Goal: Task Accomplishment & Management: Manage account settings

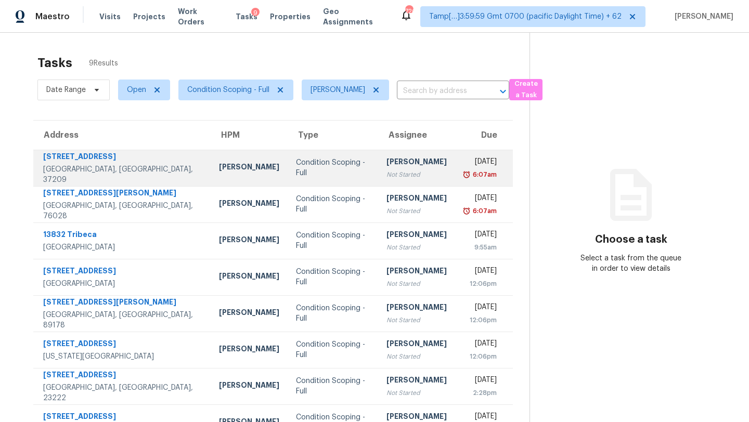
click at [355, 171] on td "Condition Scoping - Full" at bounding box center [333, 168] width 91 height 36
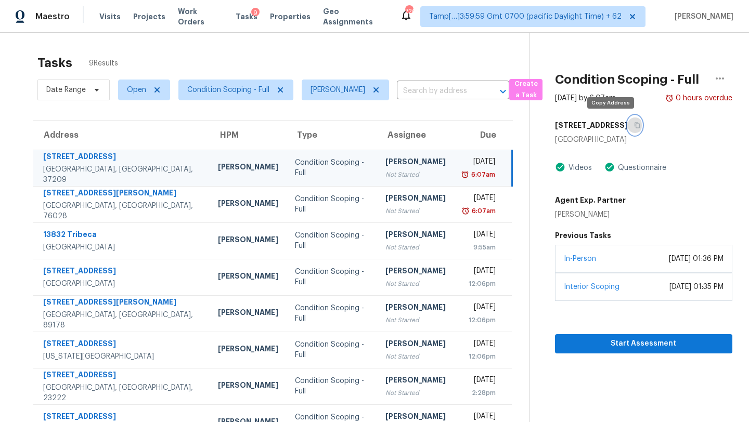
click at [634, 126] on icon "button" at bounding box center [637, 125] width 6 height 6
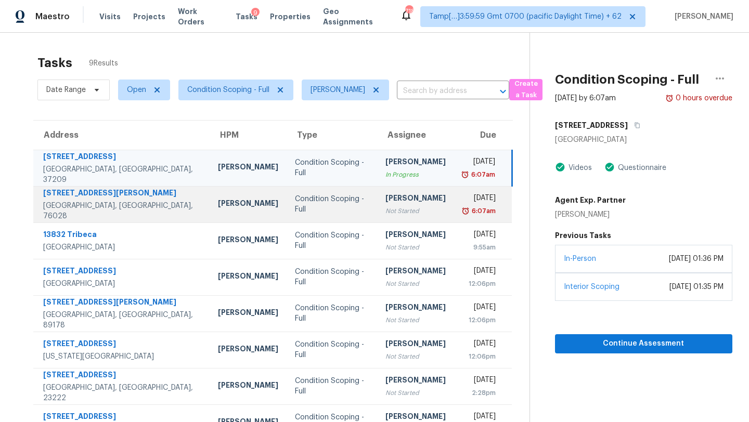
click at [385, 193] on div "[PERSON_NAME]" at bounding box center [415, 199] width 60 height 13
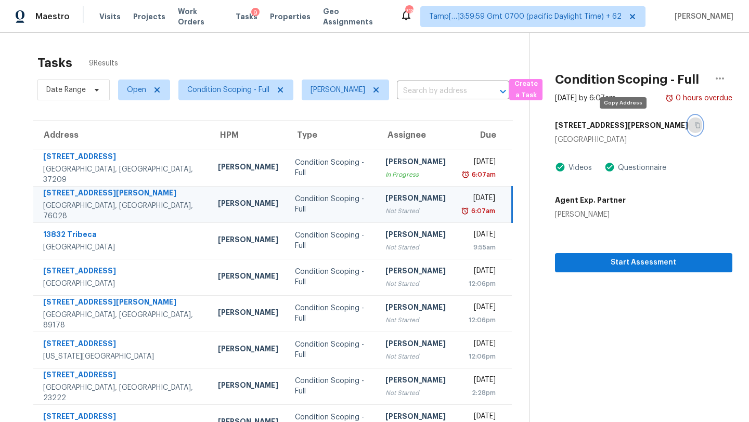
click at [688, 128] on button "button" at bounding box center [695, 125] width 14 height 19
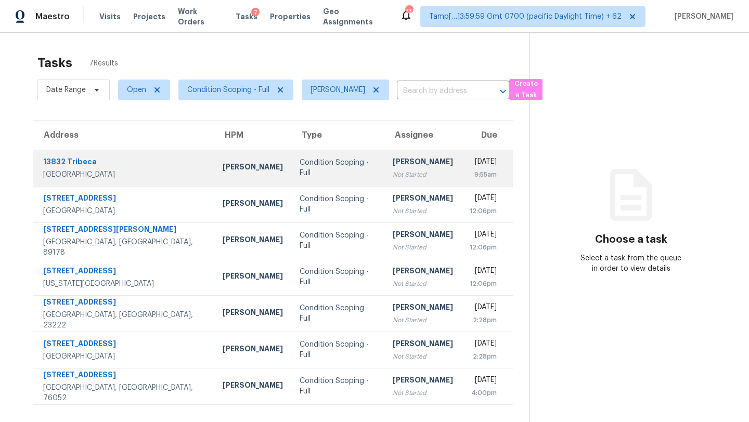
click at [389, 151] on td "[PERSON_NAME] Not Started" at bounding box center [422, 168] width 77 height 36
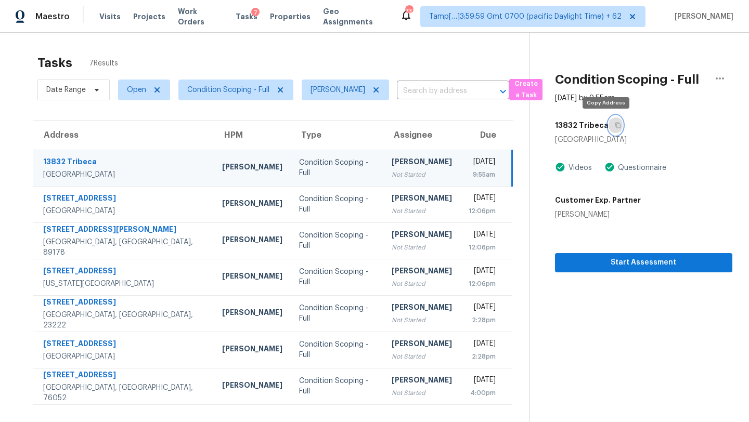
click at [615, 123] on icon "button" at bounding box center [618, 125] width 6 height 6
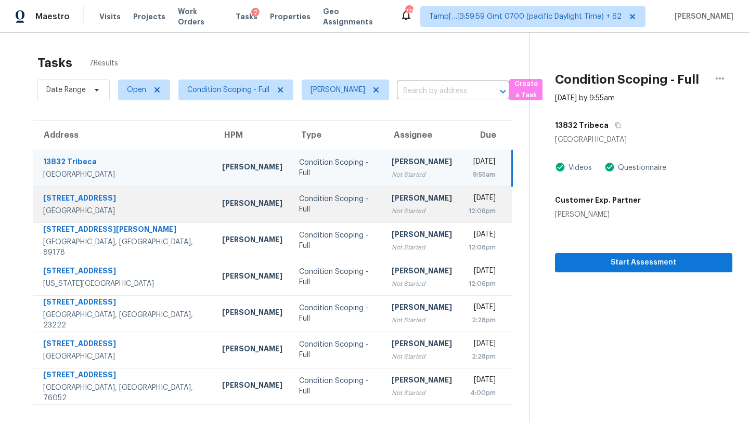
click at [460, 210] on td "Tue, Sep 30th 2025 12:06pm" at bounding box center [486, 204] width 52 height 36
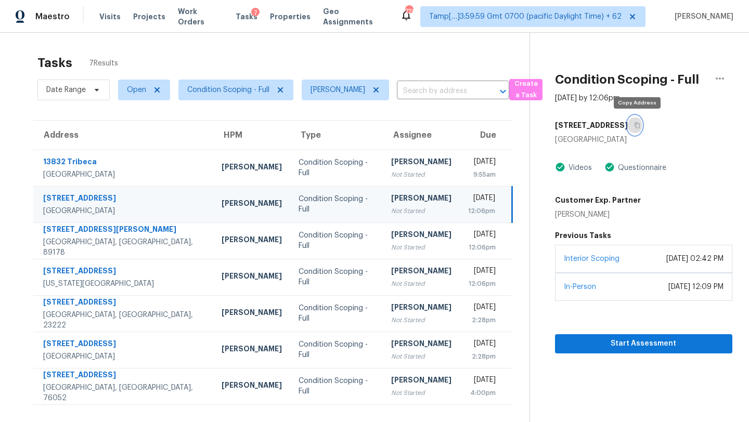
click at [642, 126] on button "button" at bounding box center [635, 125] width 14 height 19
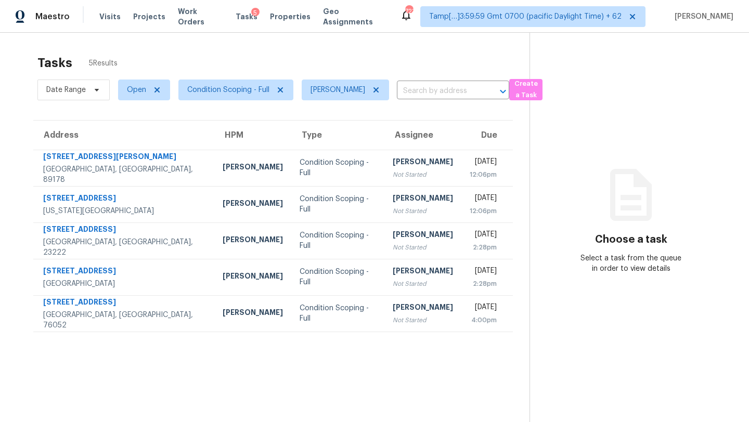
click at [393, 164] on div "[PERSON_NAME]" at bounding box center [423, 163] width 60 height 13
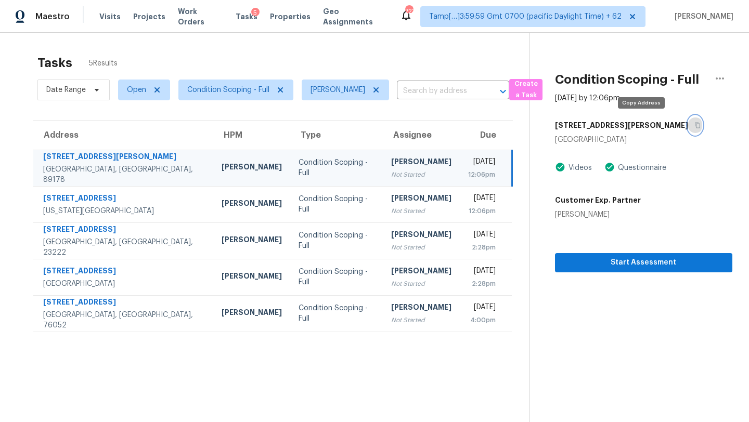
click at [694, 125] on icon "button" at bounding box center [697, 125] width 6 height 6
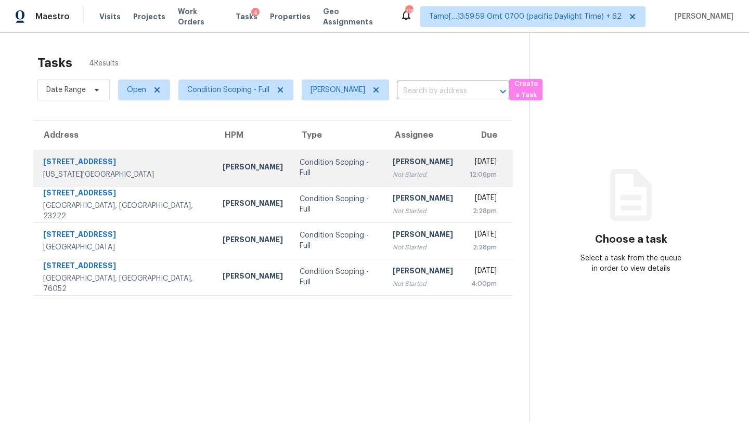
click at [396, 158] on div "[PERSON_NAME]" at bounding box center [423, 163] width 60 height 13
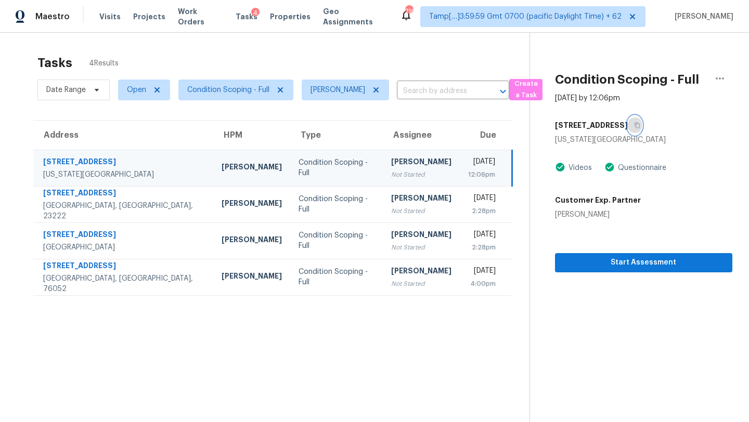
click at [628, 131] on button "button" at bounding box center [635, 125] width 14 height 19
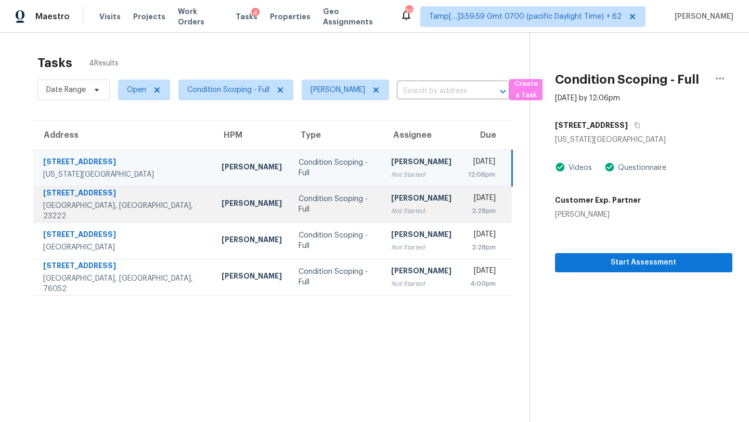
click at [468, 212] on div "2:28pm" at bounding box center [482, 211] width 28 height 10
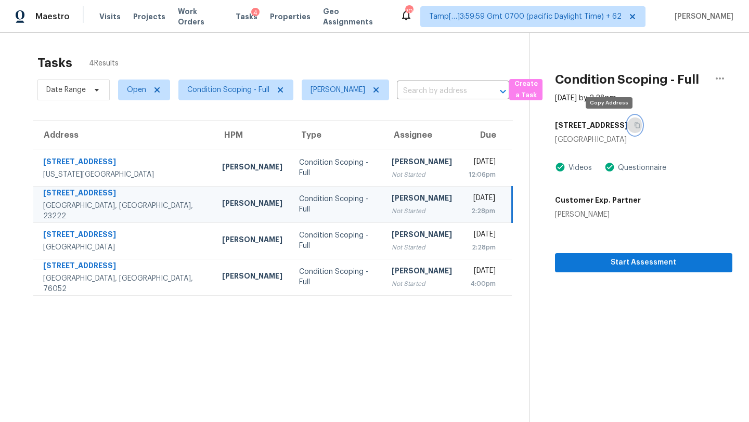
click at [635, 126] on icon "button" at bounding box center [637, 126] width 5 height 6
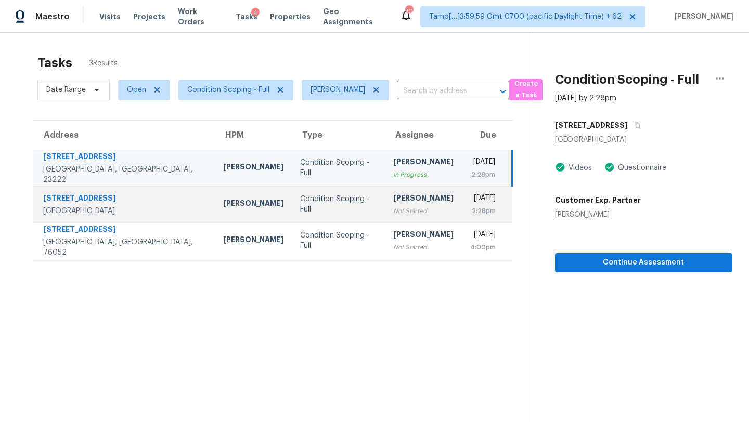
click at [393, 214] on div "Not Started" at bounding box center [423, 211] width 60 height 10
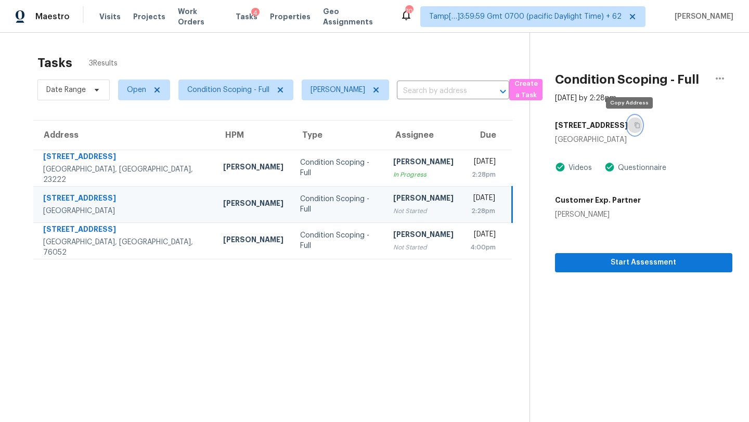
click at [634, 124] on icon "button" at bounding box center [637, 125] width 6 height 6
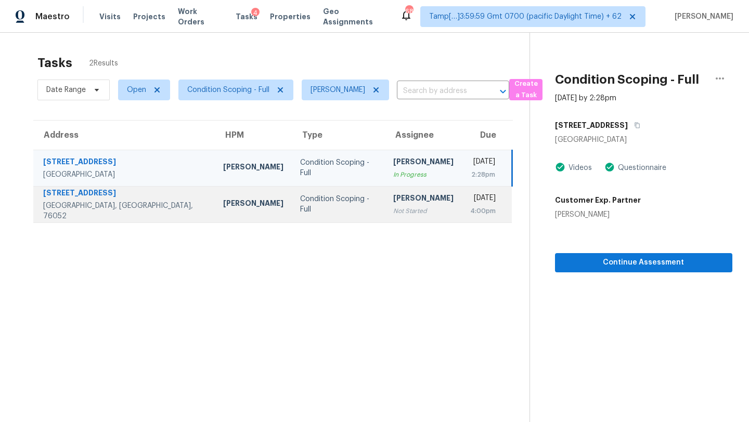
click at [470, 194] on div "[DATE]" at bounding box center [482, 199] width 25 height 13
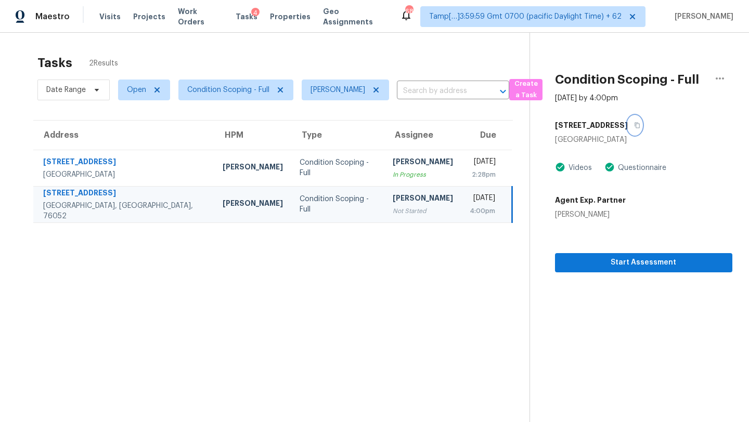
click at [637, 126] on icon "button" at bounding box center [637, 125] width 6 height 6
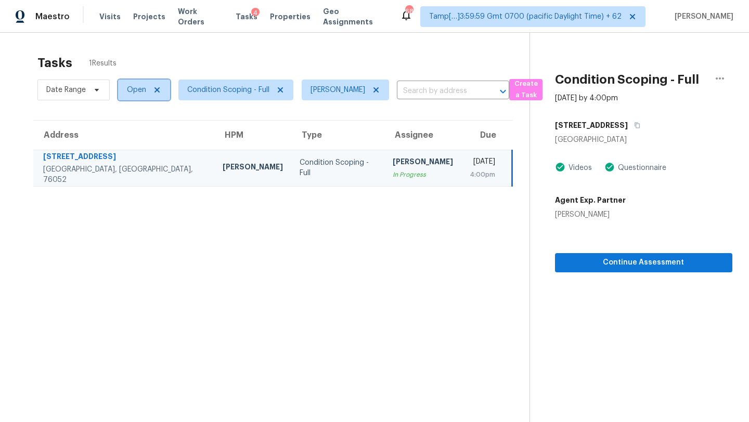
click at [143, 94] on span "Open" at bounding box center [136, 90] width 19 height 10
click at [143, 135] on label "Closed" at bounding box center [142, 134] width 37 height 10
click at [131, 135] on input "Closed" at bounding box center [127, 132] width 7 height 7
checkbox input "true"
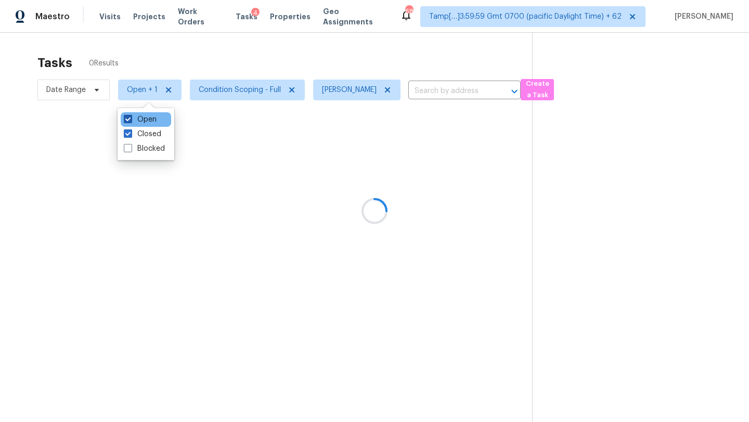
click at [141, 121] on label "Open" at bounding box center [140, 119] width 33 height 10
click at [131, 121] on input "Open" at bounding box center [127, 117] width 7 height 7
checkbox input "false"
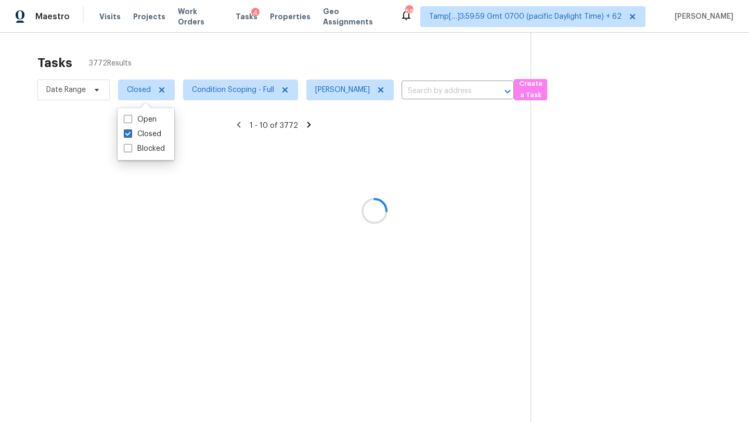
click at [253, 37] on div at bounding box center [374, 211] width 749 height 422
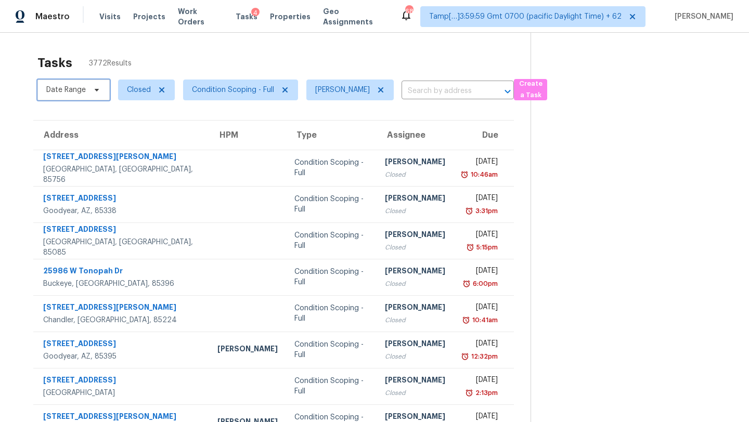
click at [69, 87] on span "Date Range" at bounding box center [66, 90] width 40 height 10
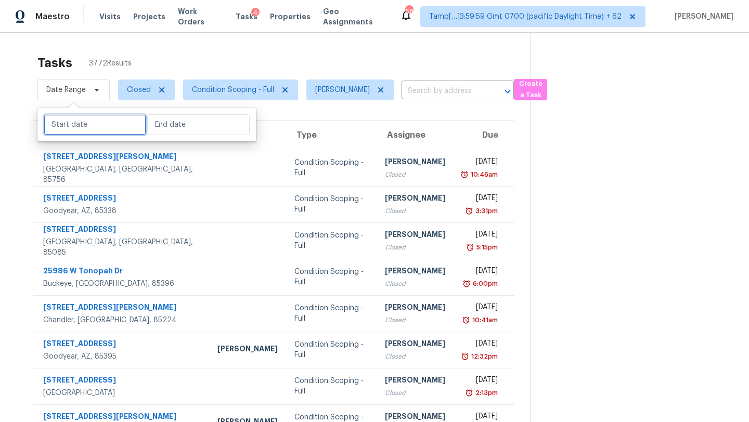
click at [80, 122] on input "text" at bounding box center [95, 124] width 102 height 21
select select "8"
select select "2025"
select select "9"
select select "2025"
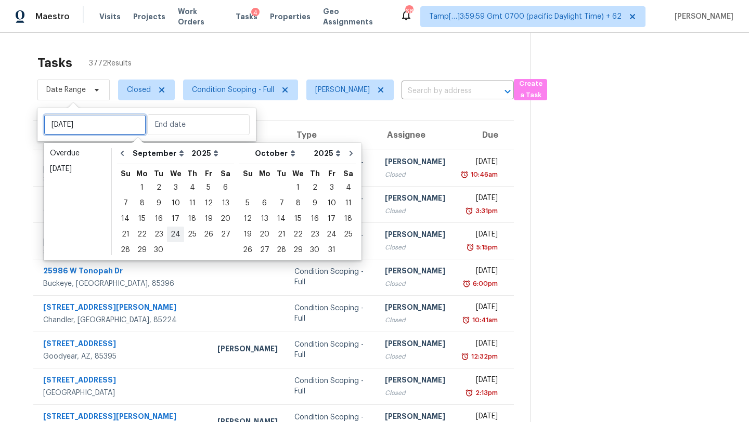
type input "[DATE]"
click at [165, 247] on div "30" at bounding box center [158, 250] width 17 height 15
type input "[DATE]"
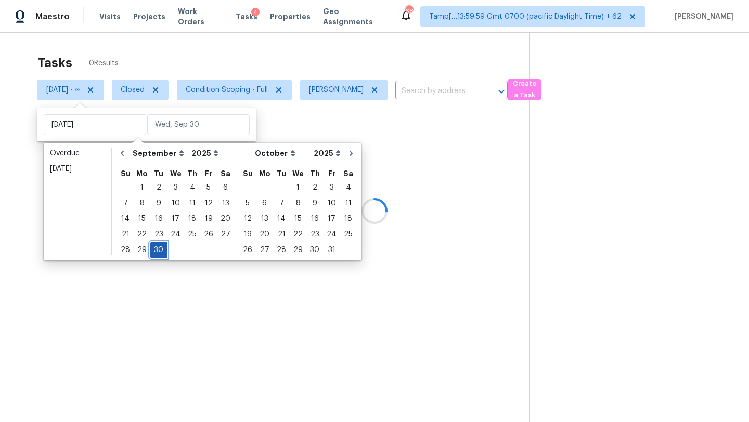
click at [163, 247] on div "30" at bounding box center [158, 250] width 17 height 15
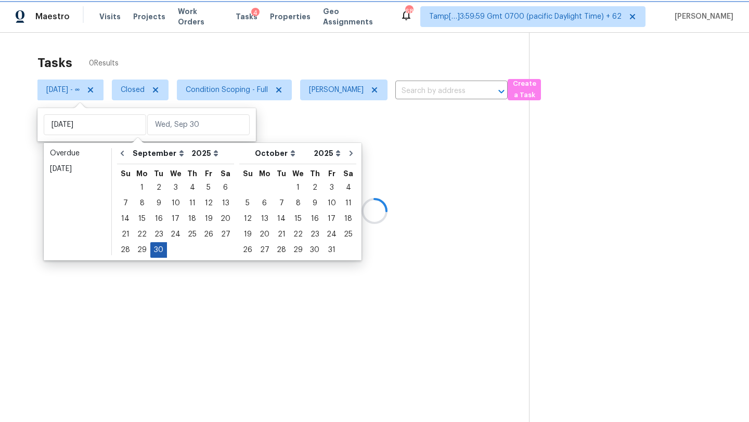
type input "[DATE]"
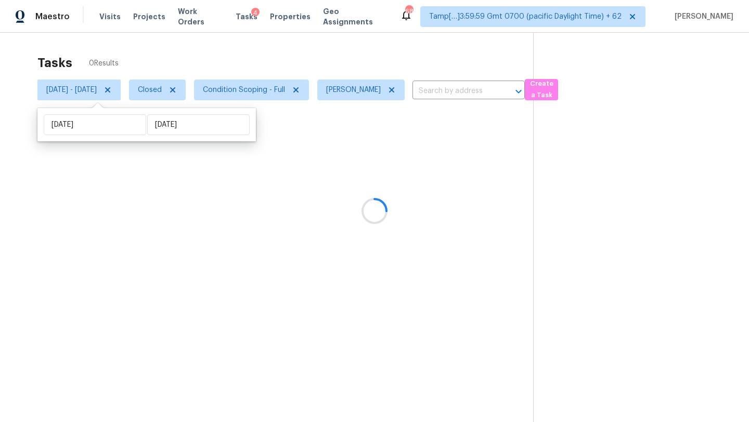
click at [253, 60] on div at bounding box center [374, 211] width 749 height 422
click at [289, 61] on div at bounding box center [374, 211] width 749 height 422
click at [290, 86] on div at bounding box center [374, 211] width 749 height 422
click at [290, 89] on div at bounding box center [374, 211] width 749 height 422
click at [290, 99] on div at bounding box center [374, 211] width 749 height 422
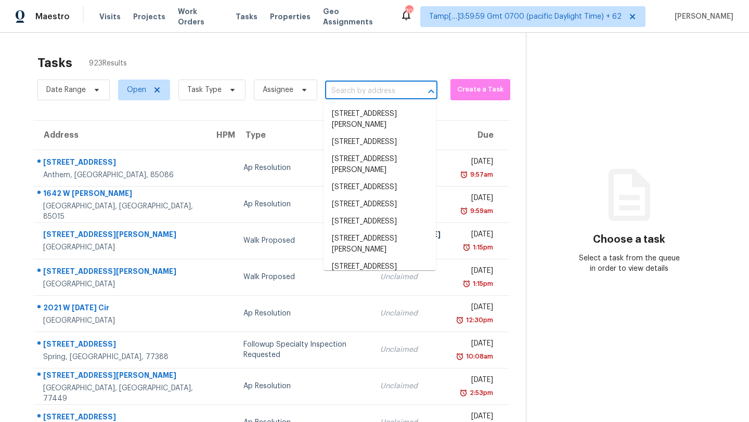
click at [350, 93] on input "text" at bounding box center [366, 91] width 83 height 16
paste input "[STREET_ADDRESS][PERSON_NAME]"
type input "[STREET_ADDRESS][PERSON_NAME]"
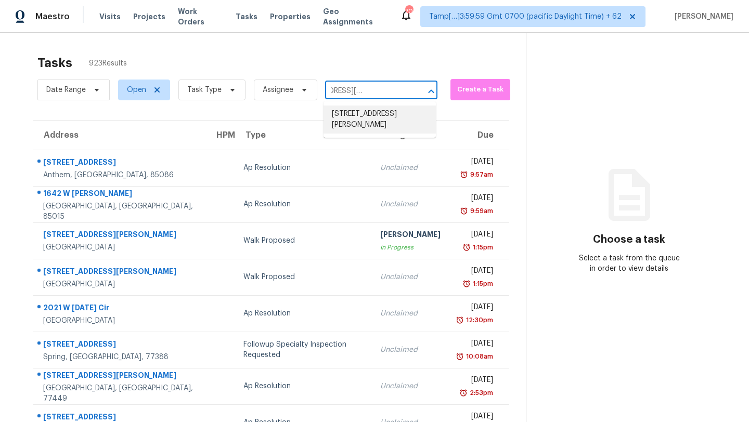
click at [354, 115] on li "[STREET_ADDRESS][PERSON_NAME]" at bounding box center [380, 120] width 112 height 28
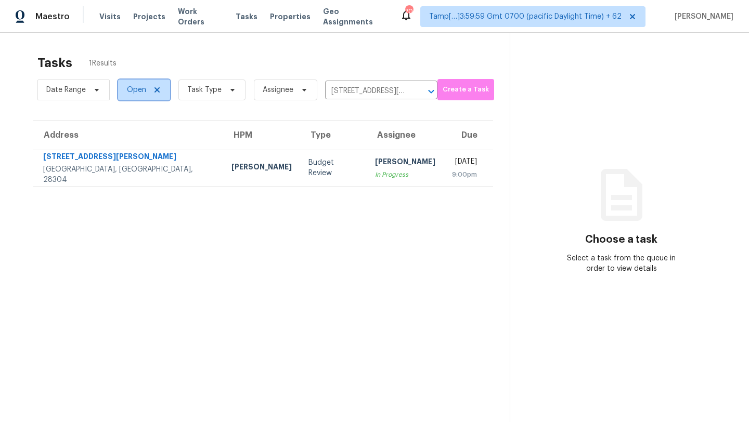
click at [141, 85] on span "Open" at bounding box center [136, 90] width 19 height 10
click at [144, 134] on label "Closed" at bounding box center [142, 134] width 37 height 10
click at [131, 134] on input "Closed" at bounding box center [127, 132] width 7 height 7
checkbox input "true"
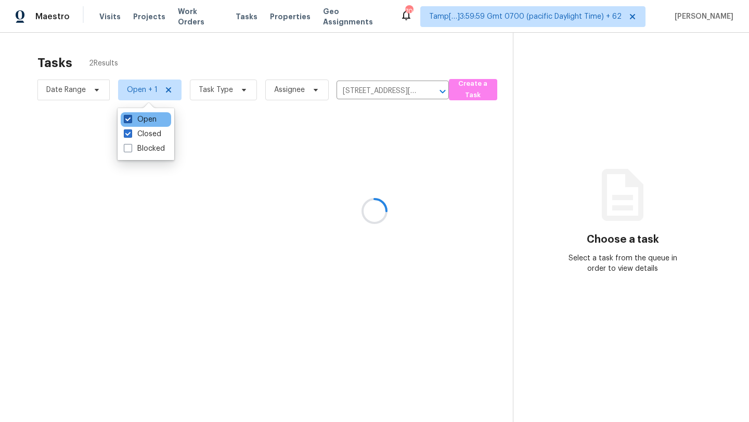
click at [140, 122] on label "Open" at bounding box center [140, 119] width 33 height 10
click at [131, 121] on input "Open" at bounding box center [127, 117] width 7 height 7
checkbox input "false"
click at [224, 32] on div "Maestro Visits Projects Work Orders Tasks Properties Geo Assignments 703 Tamp[……" at bounding box center [374, 16] width 749 height 33
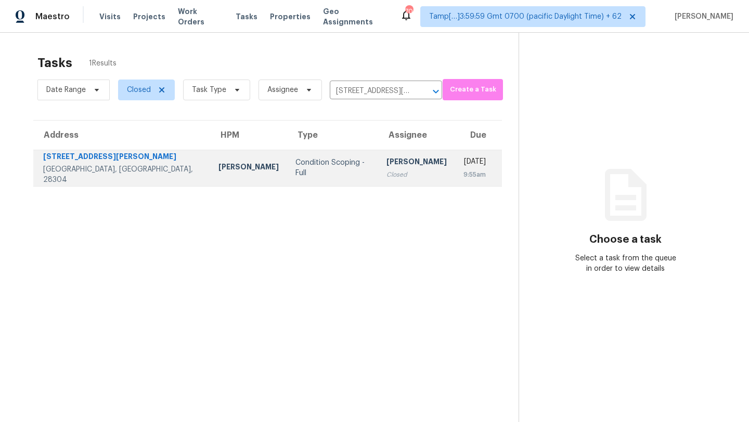
click at [295, 171] on div "Condition Scoping - Full" at bounding box center [332, 168] width 74 height 21
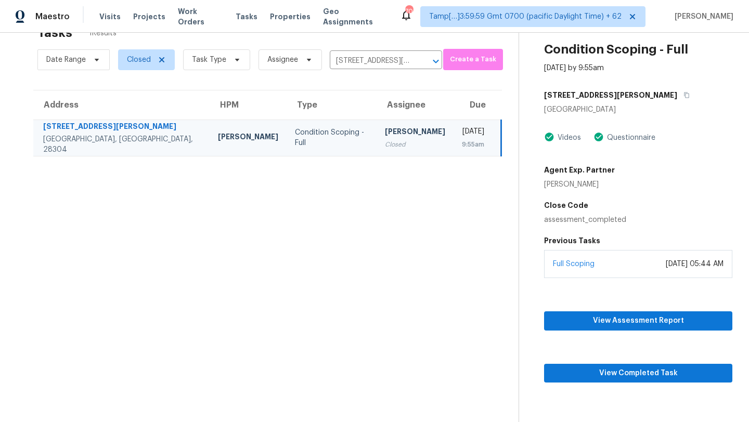
scroll to position [33, 0]
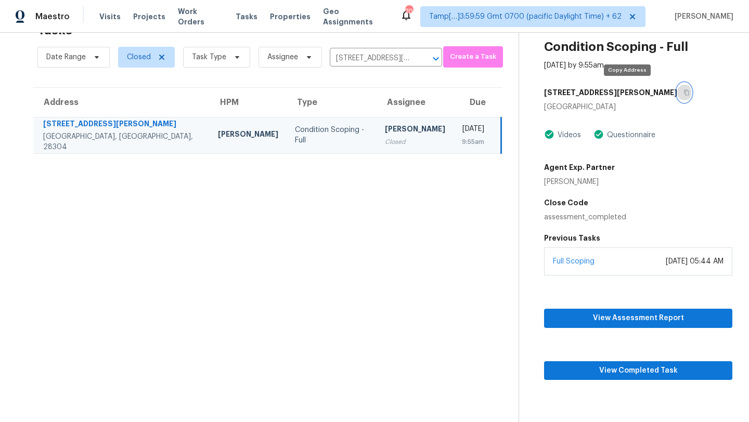
click at [684, 95] on icon "button" at bounding box center [687, 92] width 6 height 6
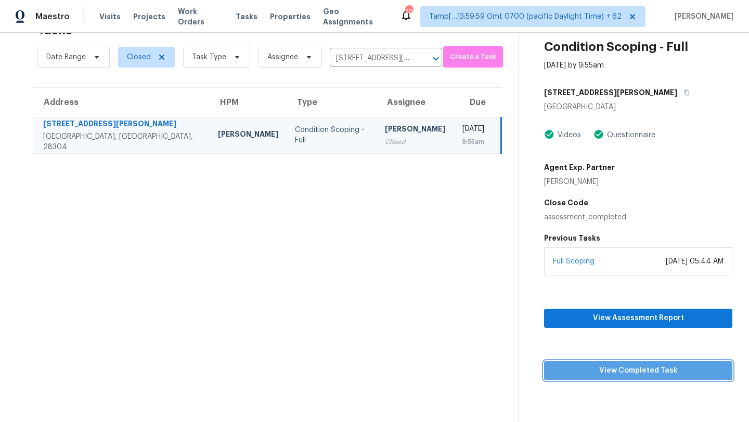
click at [576, 376] on span "View Completed Task" at bounding box center [638, 371] width 172 height 13
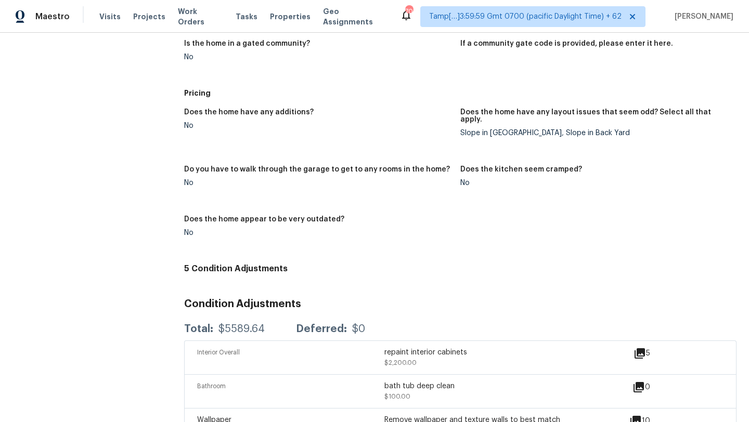
scroll to position [1072, 0]
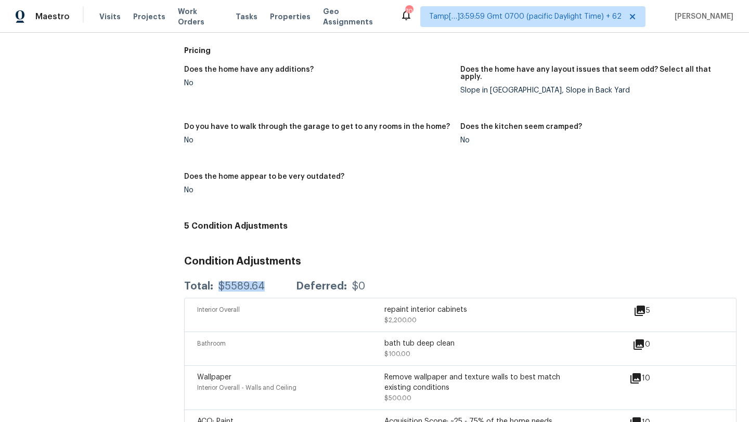
drag, startPoint x: 216, startPoint y: 284, endPoint x: 263, endPoint y: 286, distance: 46.3
click at [263, 286] on div "Total: $5589.64 Deferred: $0" at bounding box center [460, 286] width 552 height 23
copy div "$5589.64"
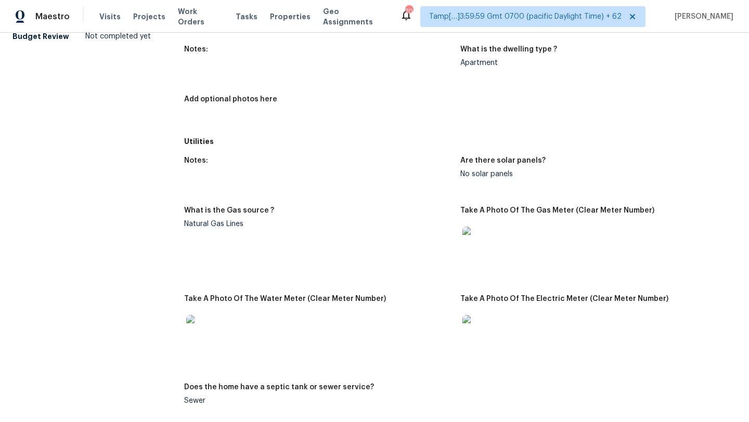
scroll to position [0, 0]
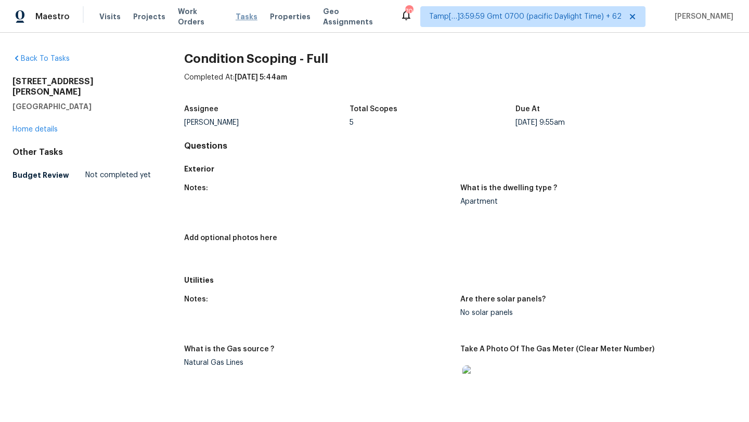
click at [236, 18] on span "Tasks" at bounding box center [247, 16] width 22 height 7
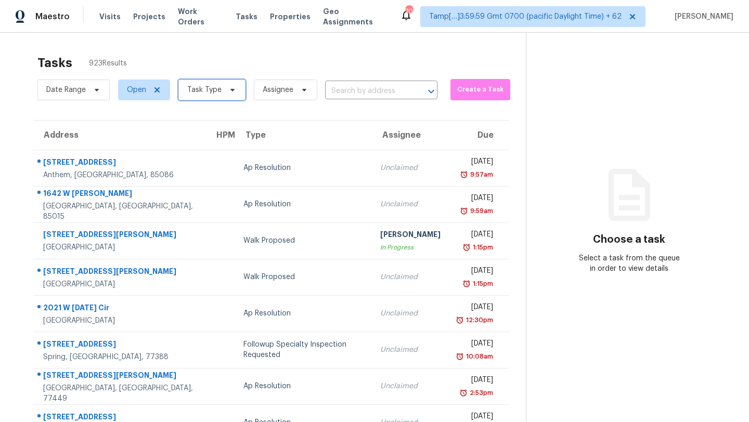
click at [190, 88] on span "Task Type" at bounding box center [204, 90] width 34 height 10
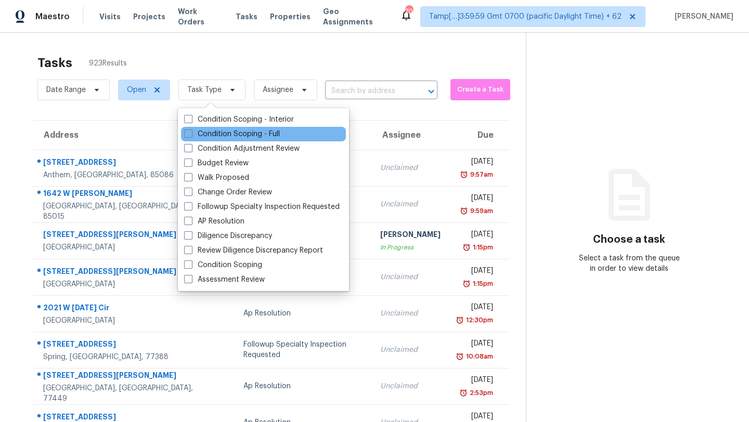
click at [216, 127] on div "Condition Scoping - Full" at bounding box center [263, 134] width 165 height 15
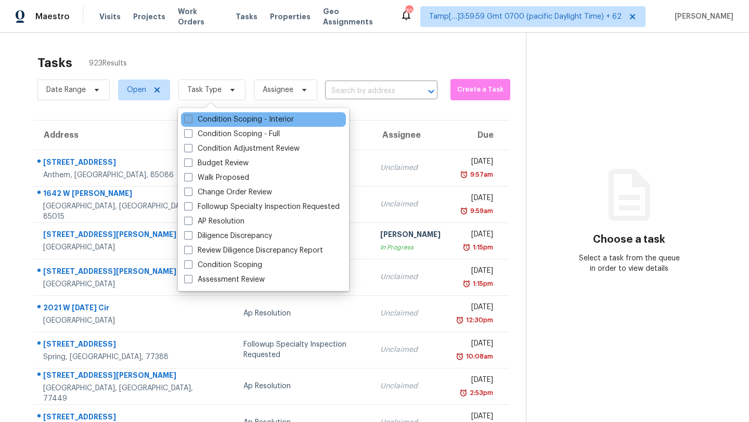
click at [223, 120] on label "Condition Scoping - Interior" at bounding box center [239, 119] width 110 height 10
click at [191, 120] on input "Condition Scoping - Interior" at bounding box center [187, 117] width 7 height 7
checkbox input "true"
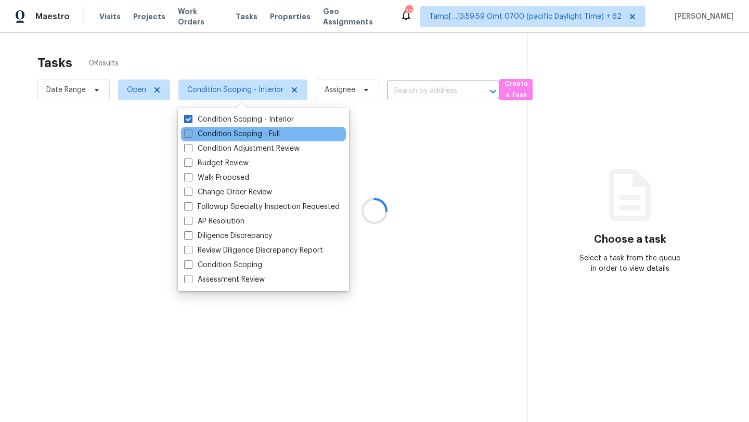
click at [223, 137] on label "Condition Scoping - Full" at bounding box center [232, 134] width 96 height 10
click at [191, 136] on input "Condition Scoping - Full" at bounding box center [187, 132] width 7 height 7
checkbox input "true"
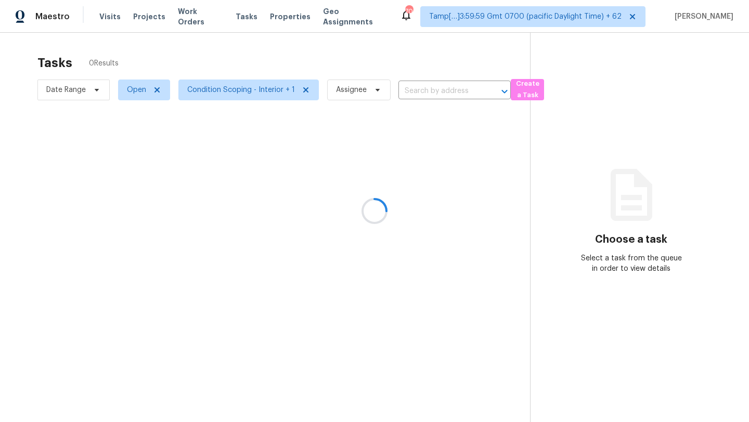
click at [256, 75] on div at bounding box center [374, 211] width 749 height 422
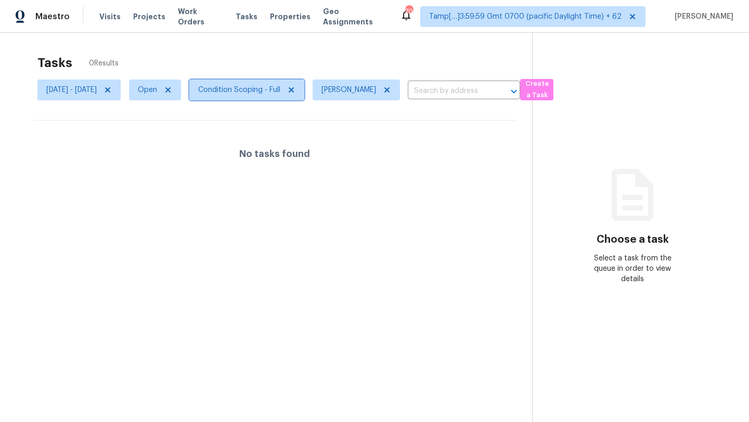
click at [261, 91] on span "Condition Scoping - Full" at bounding box center [239, 90] width 82 height 10
click at [157, 85] on span "Open" at bounding box center [147, 90] width 19 height 10
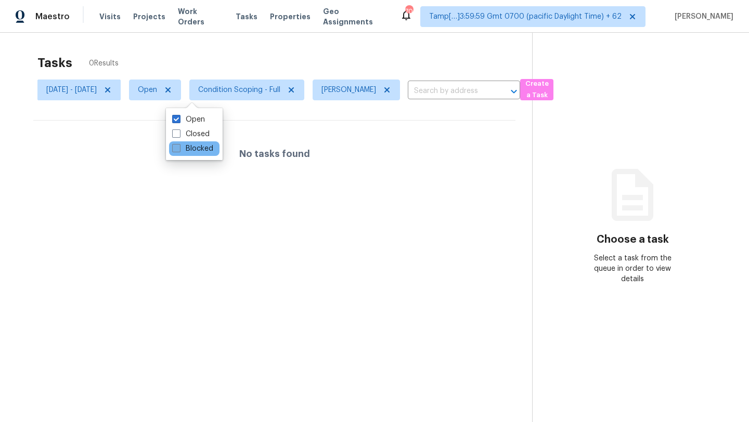
click at [180, 151] on span at bounding box center [176, 148] width 8 height 8
click at [179, 150] on input "Blocked" at bounding box center [175, 147] width 7 height 7
checkbox input "true"
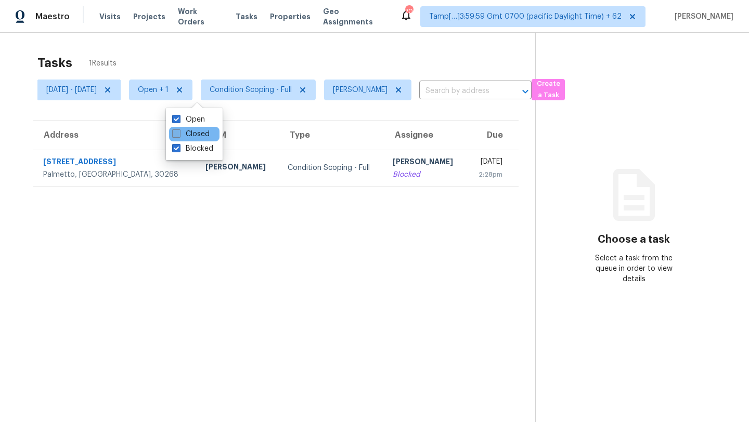
click at [184, 133] on label "Closed" at bounding box center [190, 134] width 37 height 10
click at [179, 133] on input "Closed" at bounding box center [175, 132] width 7 height 7
checkbox input "true"
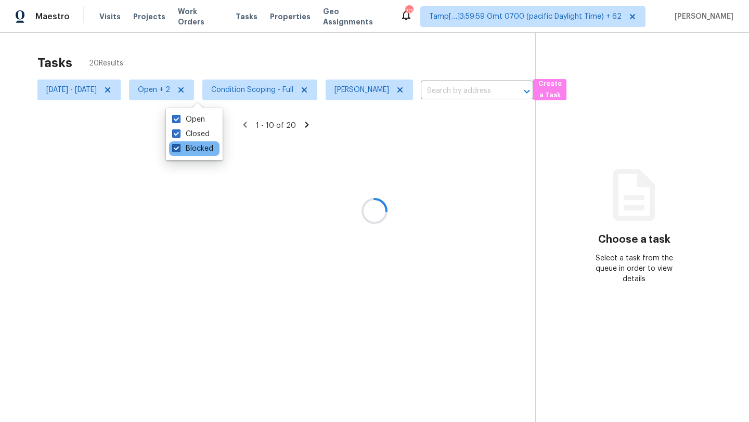
click at [187, 147] on label "Blocked" at bounding box center [192, 149] width 41 height 10
click at [179, 147] on input "Blocked" at bounding box center [175, 147] width 7 height 7
checkbox input "false"
click at [190, 115] on label "Open" at bounding box center [188, 119] width 33 height 10
click at [179, 115] on input "Open" at bounding box center [175, 117] width 7 height 7
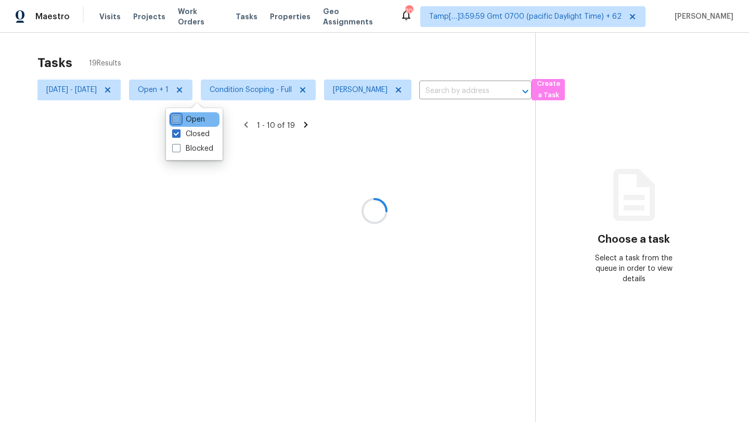
checkbox input "false"
click at [263, 55] on div at bounding box center [374, 211] width 749 height 422
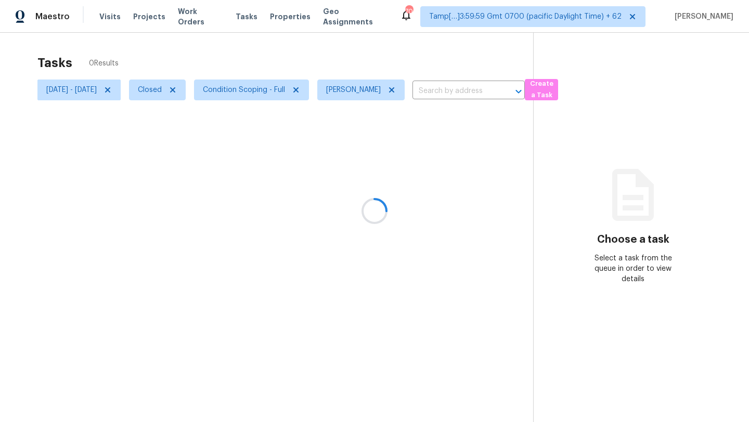
click at [272, 92] on div at bounding box center [374, 211] width 749 height 422
click at [191, 85] on div at bounding box center [374, 211] width 749 height 422
click at [191, 93] on div at bounding box center [374, 211] width 749 height 422
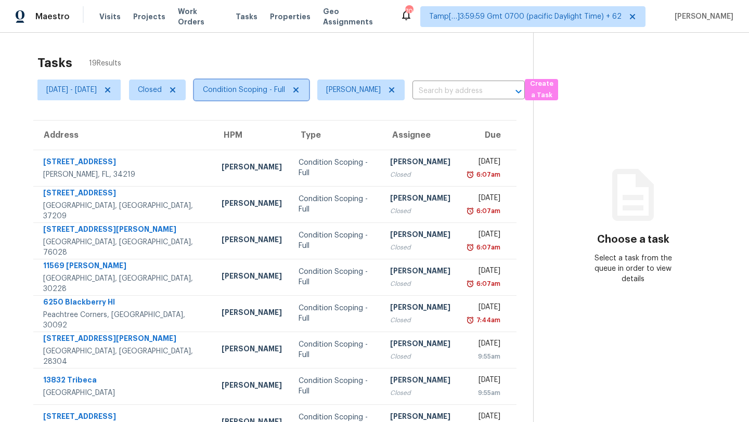
click at [263, 83] on span "Condition Scoping - Full" at bounding box center [251, 90] width 115 height 21
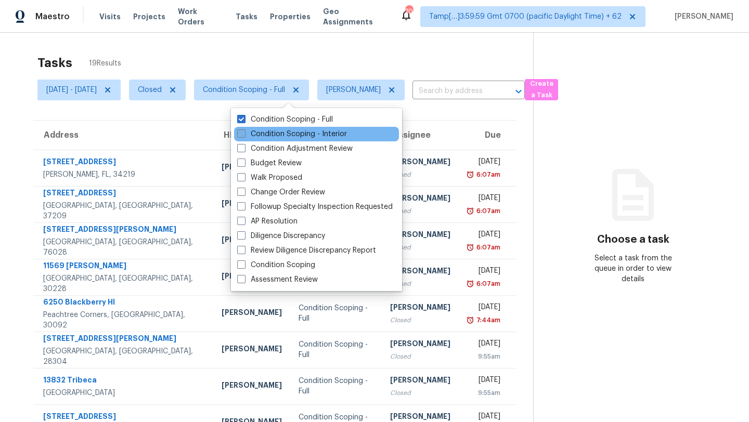
click at [260, 134] on label "Condition Scoping - Interior" at bounding box center [292, 134] width 110 height 10
click at [244, 134] on input "Condition Scoping - Interior" at bounding box center [240, 132] width 7 height 7
checkbox input "true"
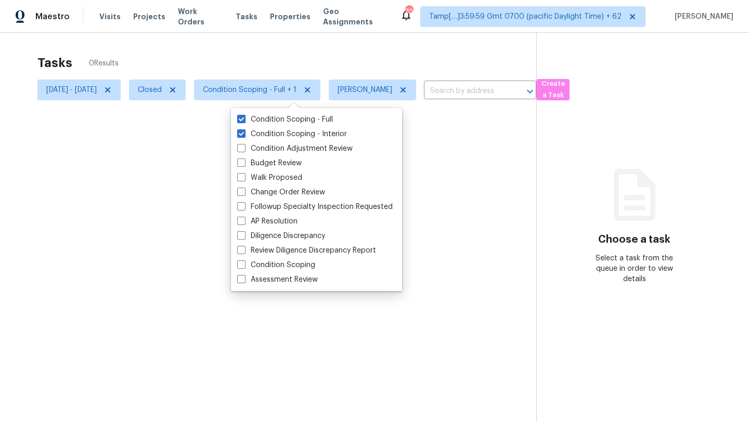
click at [305, 57] on div at bounding box center [374, 211] width 749 height 422
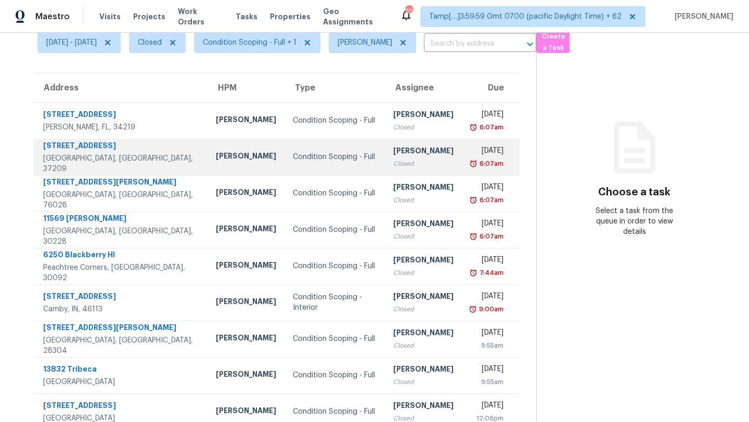
scroll to position [119, 0]
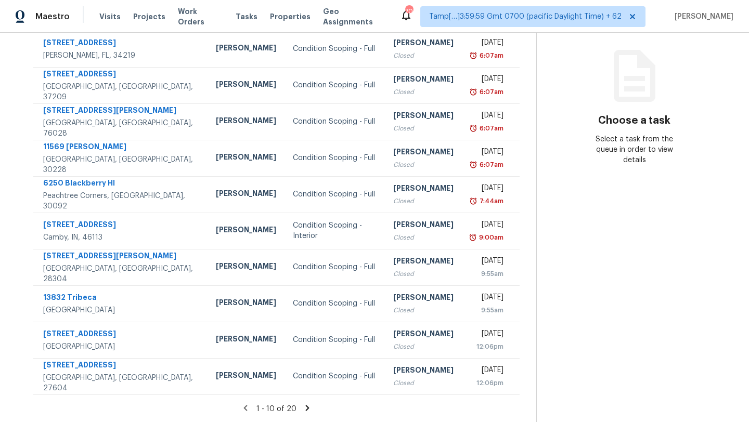
click at [307, 404] on icon at bounding box center [307, 408] width 9 height 9
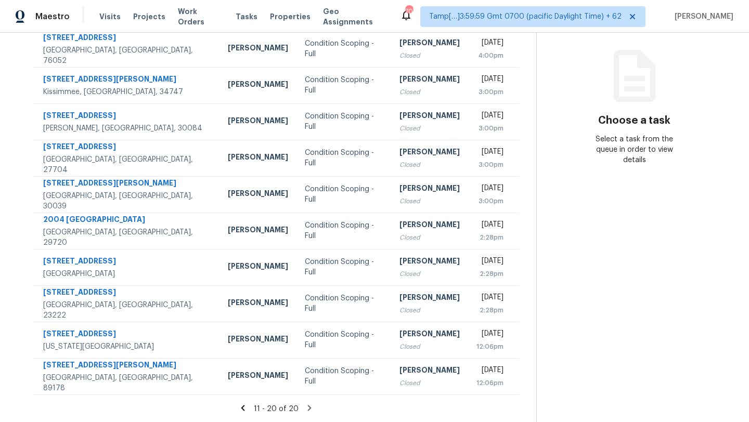
click at [244, 408] on icon at bounding box center [242, 408] width 9 height 9
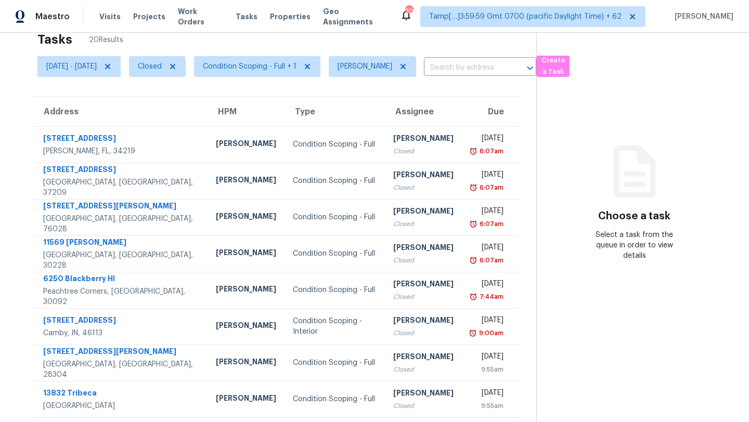
scroll to position [0, 0]
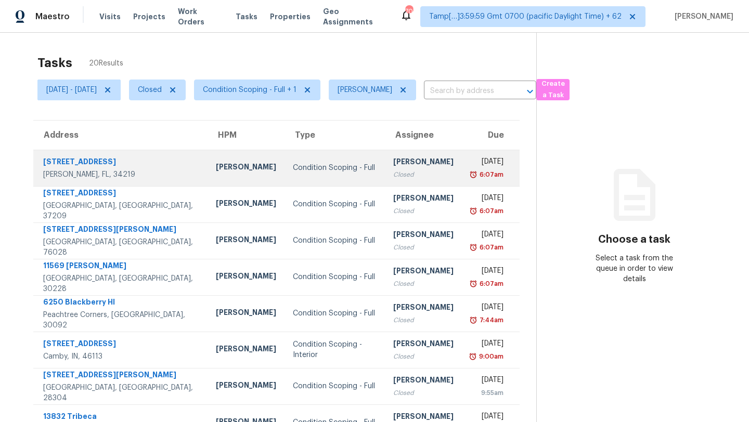
click at [294, 158] on td "Condition Scoping - Full" at bounding box center [335, 168] width 100 height 36
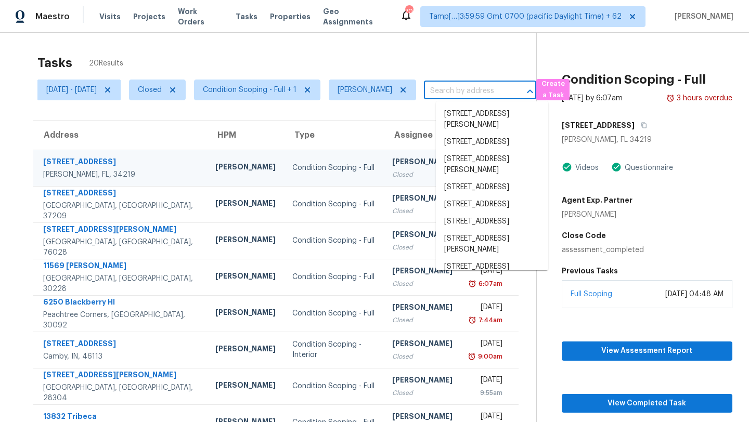
click at [481, 95] on input "text" at bounding box center [465, 91] width 83 height 16
paste input "4220 Crabapple Trl, Austell, GA 30106"
type input "4220 Crabapple Trl, Austell, GA 30106"
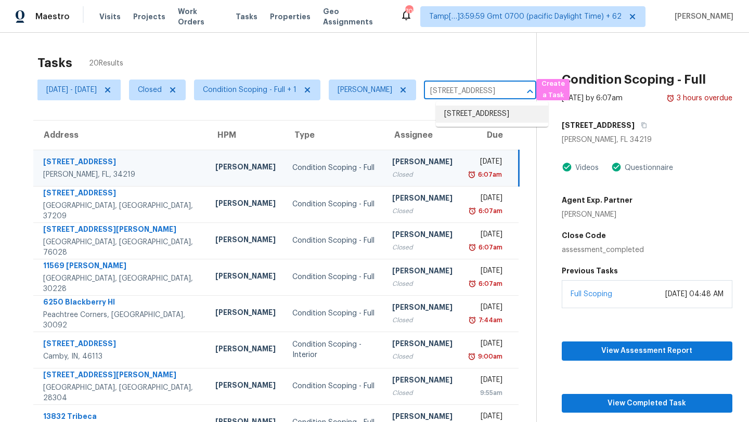
click at [475, 118] on li "4220 Crabapple Trl, Austell, GA 30106" at bounding box center [492, 114] width 112 height 17
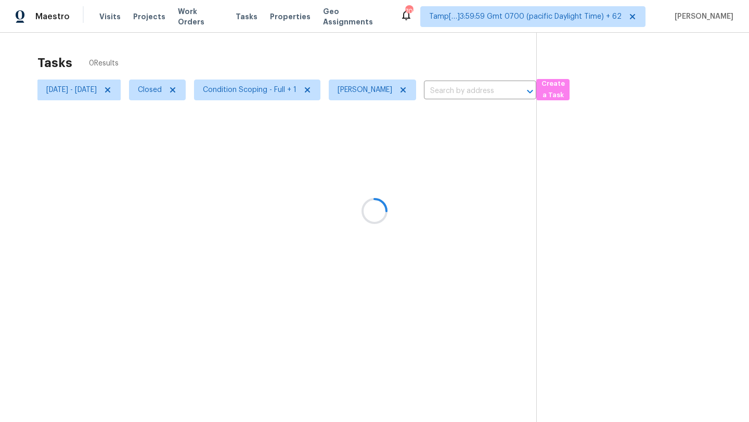
type input "4220 Crabapple Trl, Austell, GA 30106"
click at [520, 89] on icon "Clear" at bounding box center [516, 91] width 6 height 6
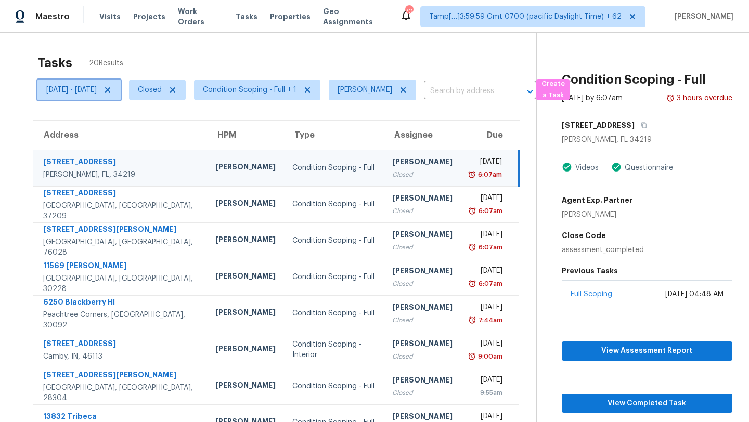
click at [112, 91] on icon at bounding box center [108, 90] width 8 height 8
